Goal: Task Accomplishment & Management: Manage account settings

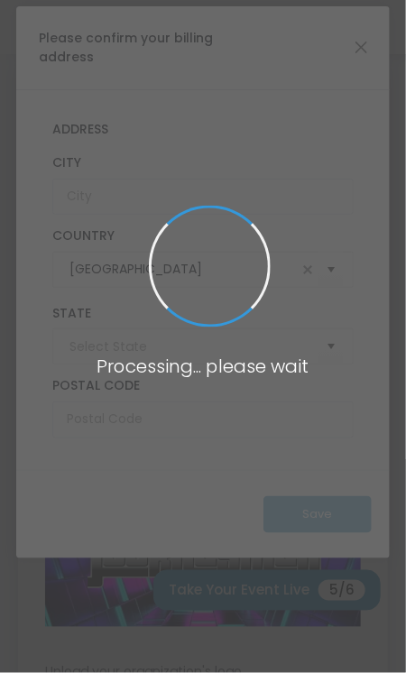
type input "[US_STATE]"
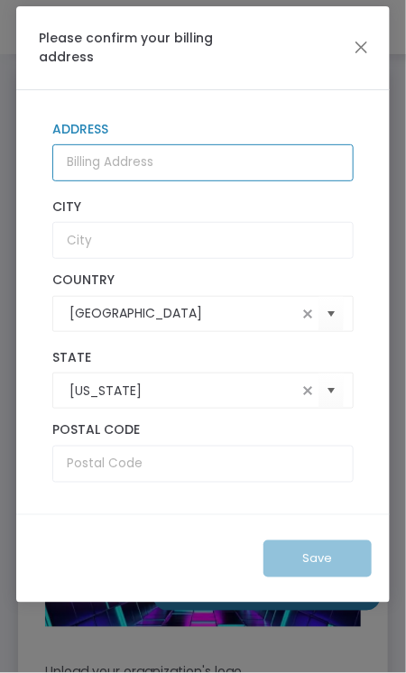
click at [85, 165] on input "Address" at bounding box center [202, 162] width 301 height 37
type input "[STREET_ADDRESS]"
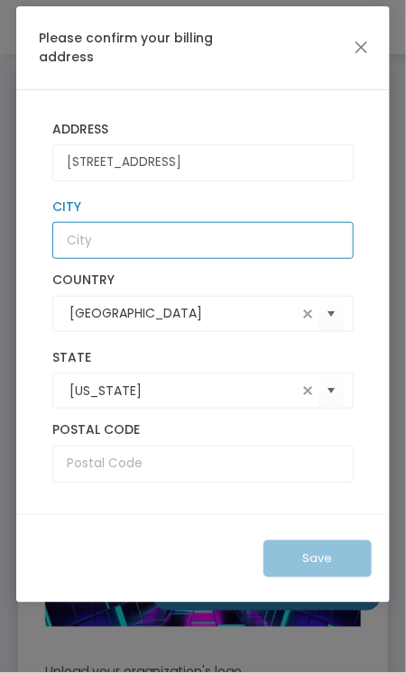
type input "HORSEHEADS"
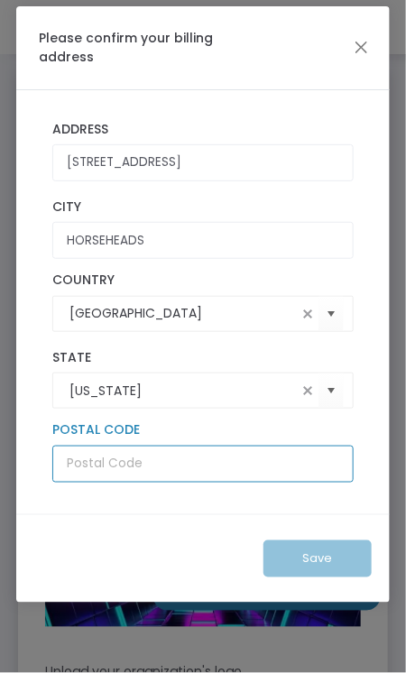
type input "14845"
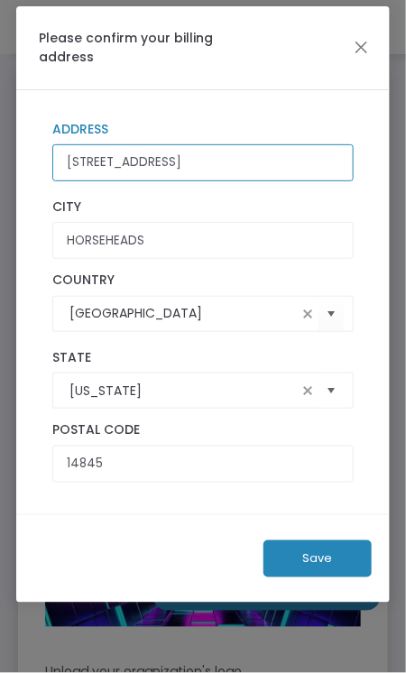
click at [333, 390] on span "Select" at bounding box center [331, 391] width 30 height 30
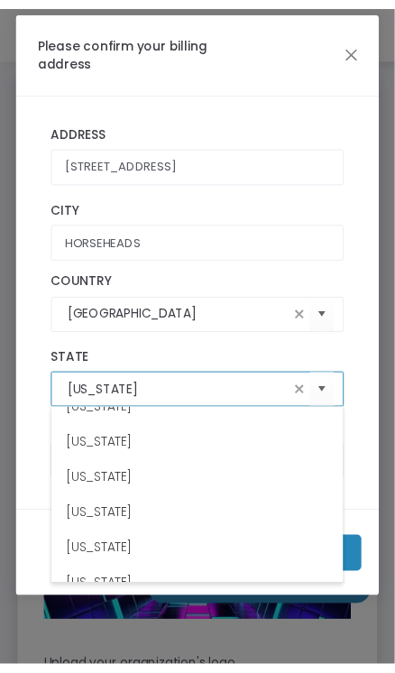
scroll to position [1118, 0]
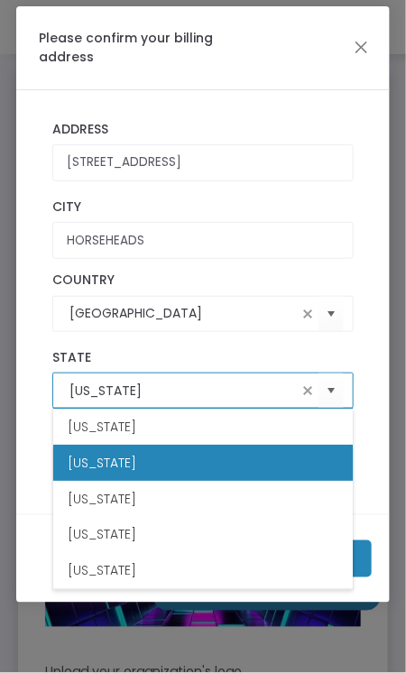
click at [234, 473] on li "[US_STATE]" at bounding box center [202, 463] width 299 height 36
type input "[US_STATE]"
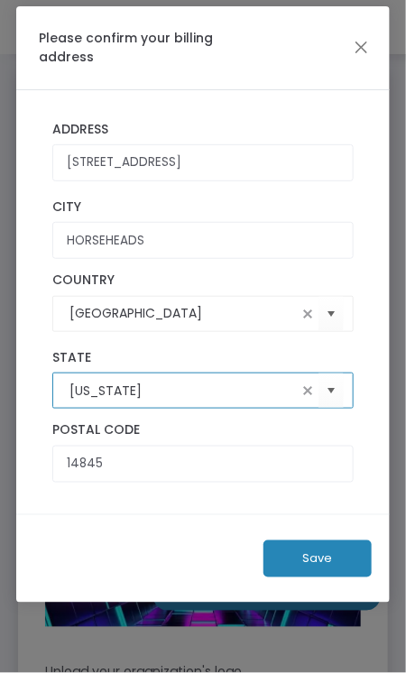
click at [324, 554] on button "Save" at bounding box center [317, 558] width 108 height 37
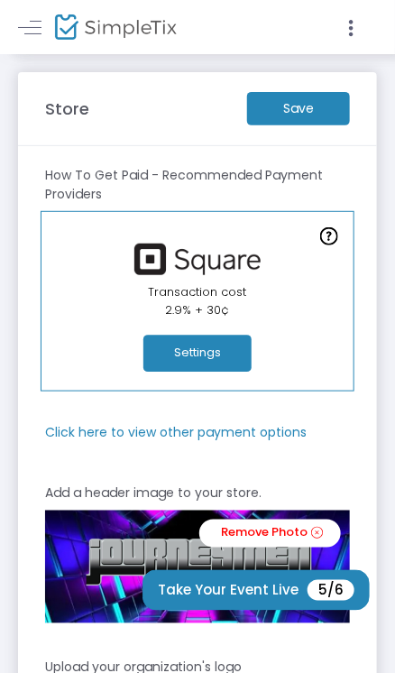
scroll to position [0, 0]
click at [311, 109] on m-button "Save" at bounding box center [298, 108] width 103 height 33
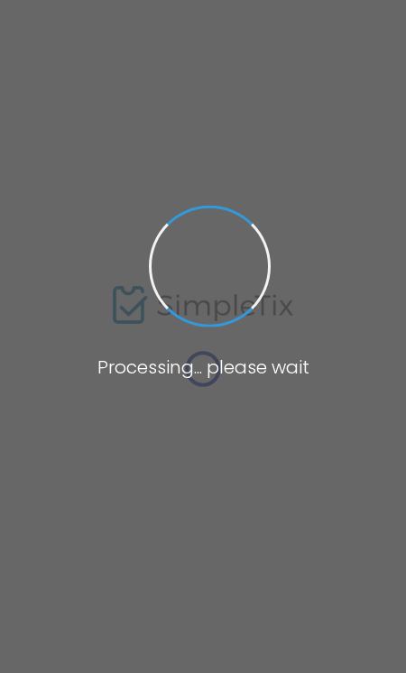
type input "[URL]"
type input "[EMAIL_ADDRESS][DOMAIN_NAME]"
radio input "true"
radio input "false"
radio input "true"
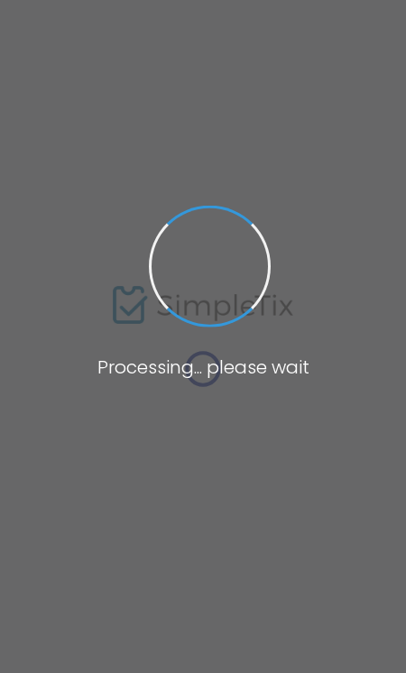
type input "Journeymen Productions"
type input "6074255862"
type input "[EMAIL_ADDRESS][DOMAIN_NAME]"
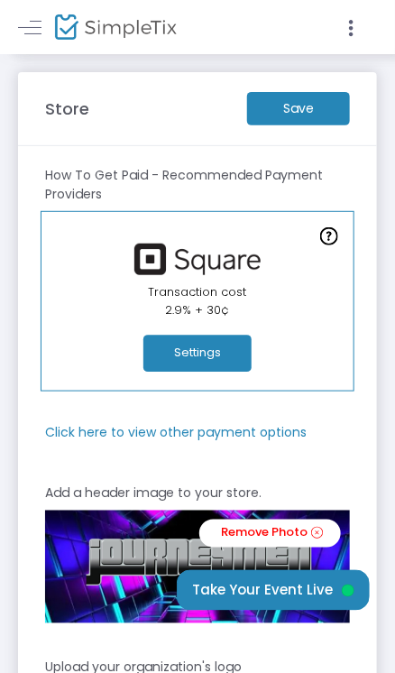
click at [307, 111] on m-button "Save" at bounding box center [298, 108] width 103 height 33
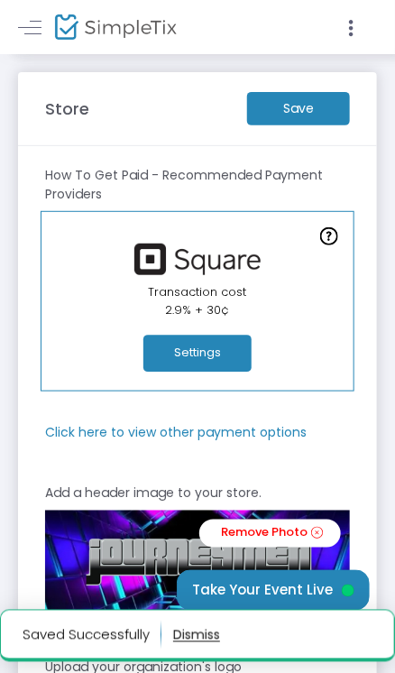
click at [220, 354] on button "Settings" at bounding box center [197, 353] width 108 height 37
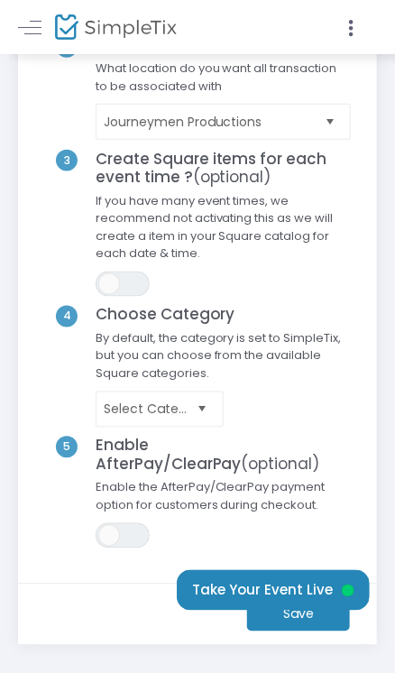
scroll to position [310, 0]
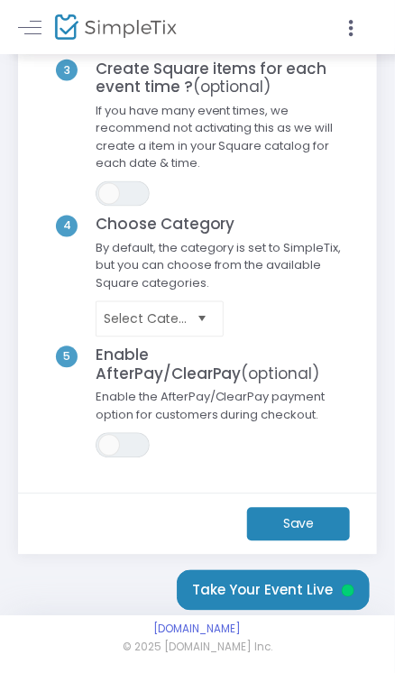
click at [318, 527] on m-button "Save" at bounding box center [298, 524] width 103 height 33
click at [310, 521] on m-button "Save" at bounding box center [298, 524] width 103 height 33
